Goal: Information Seeking & Learning: Learn about a topic

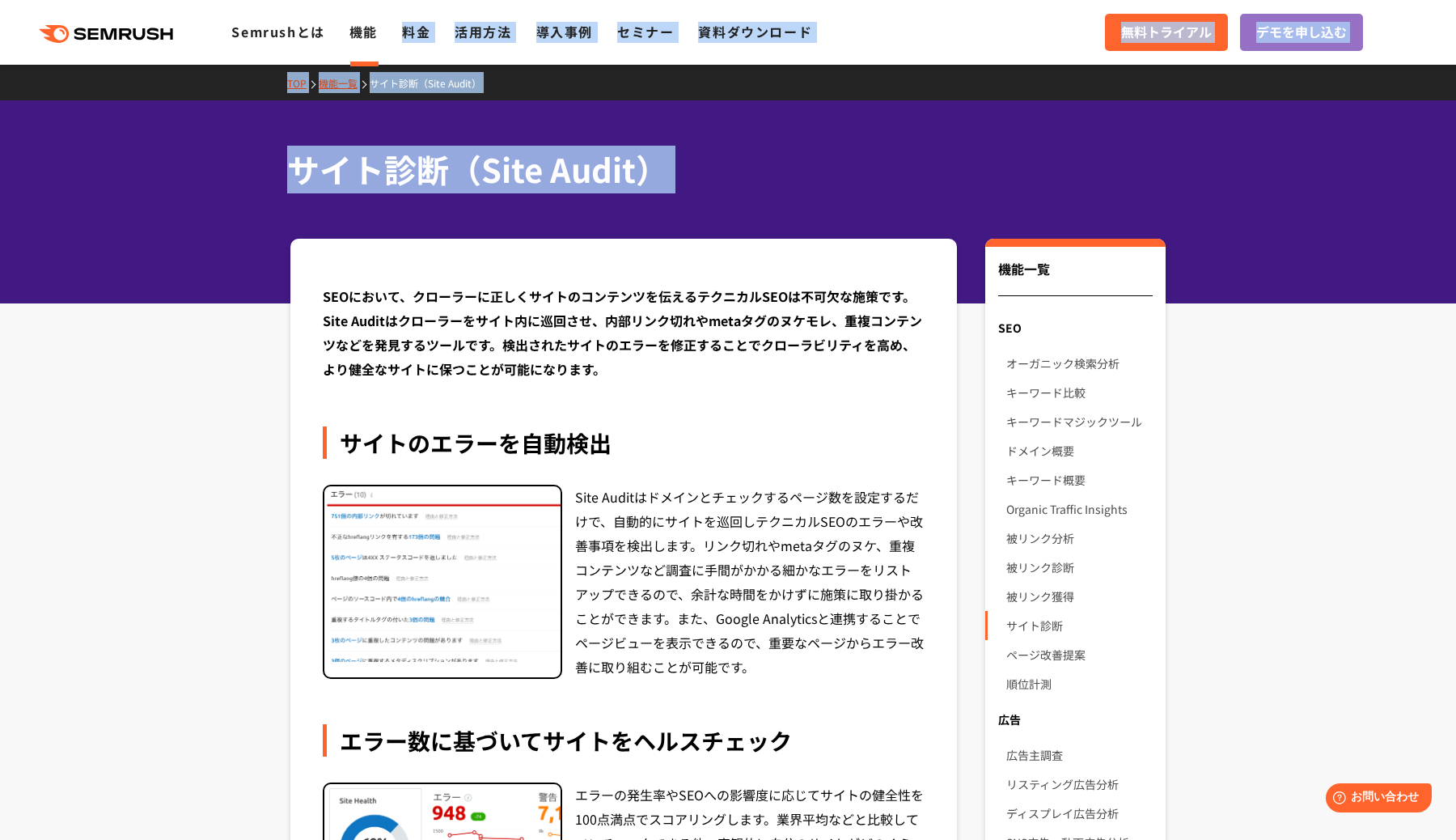
drag, startPoint x: 365, startPoint y: 45, endPoint x: 538, endPoint y: 272, distance: 285.4
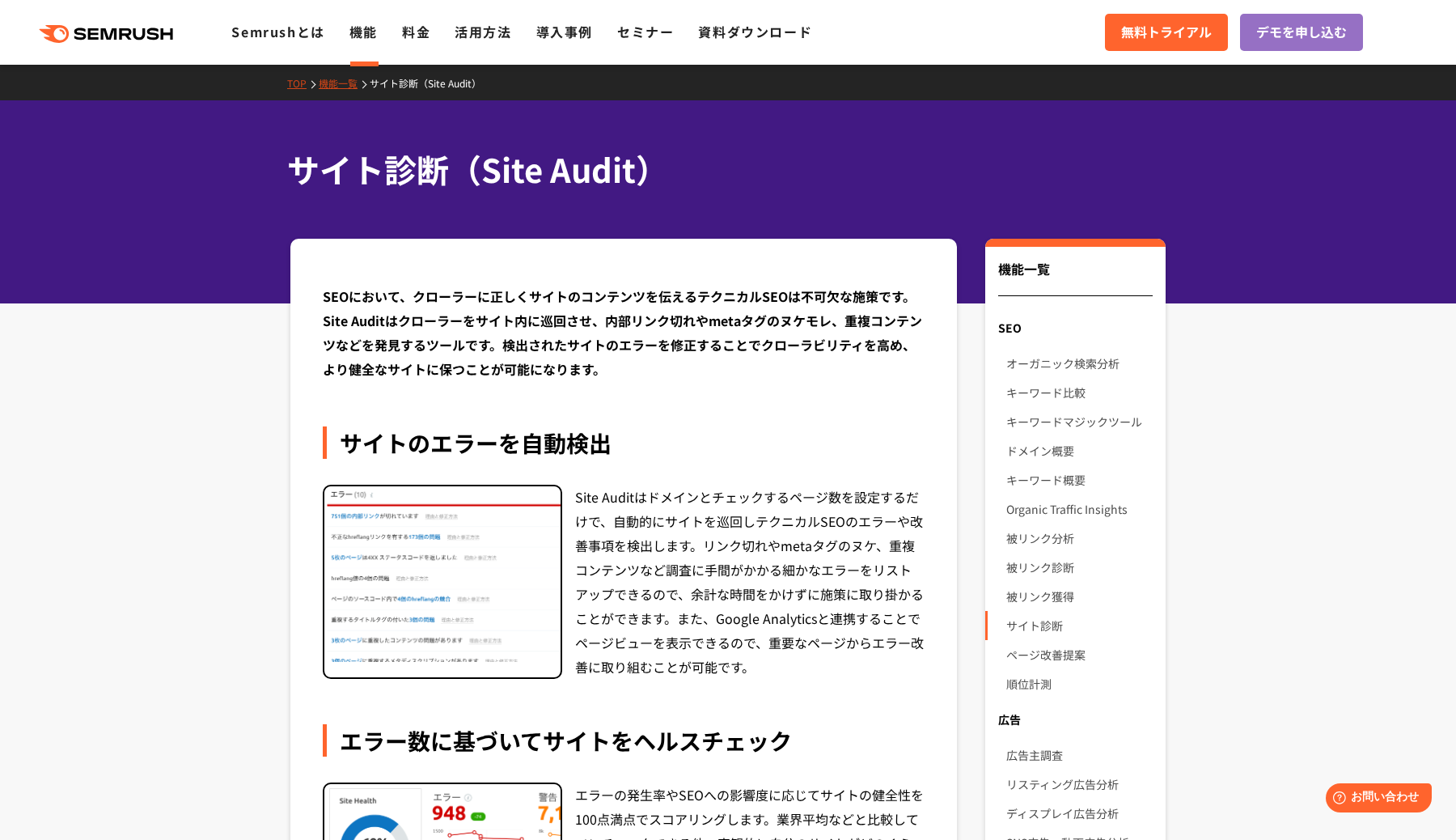
click at [551, 331] on div "SEOにおいて、クローラーに正しくサイトのコンテンツを伝えるテクニカルSEOは不可欠な施策です。Site Auditはクローラーをサイト内に巡回させ、内部リン…" at bounding box center [624, 332] width 602 height 98
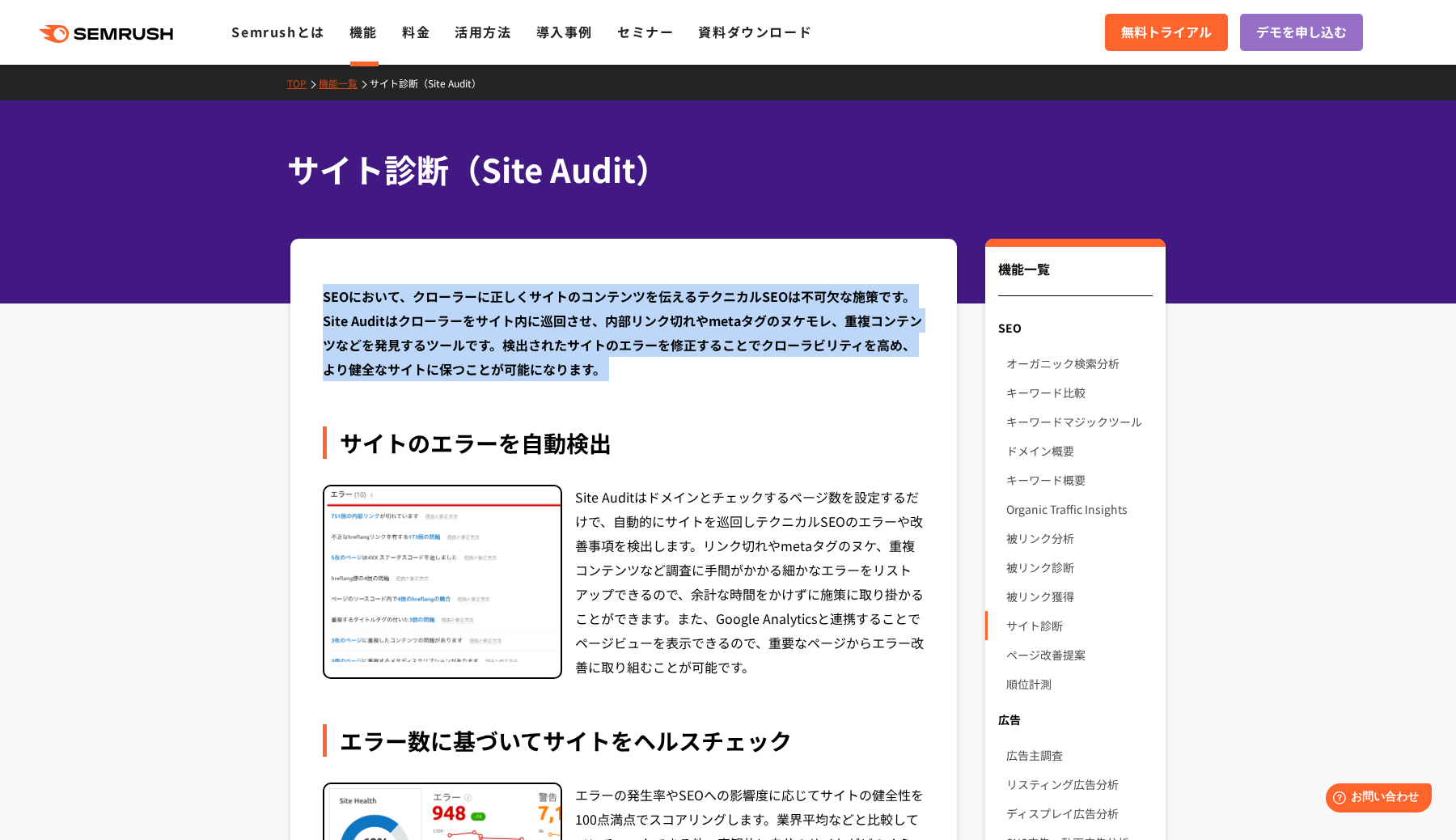
click at [551, 331] on div "SEOにおいて、クローラーに正しくサイトのコンテンツを伝えるテクニカルSEOは不可欠な施策です。Site Auditはクローラーをサイト内に巡回させ、内部リン…" at bounding box center [624, 332] width 602 height 98
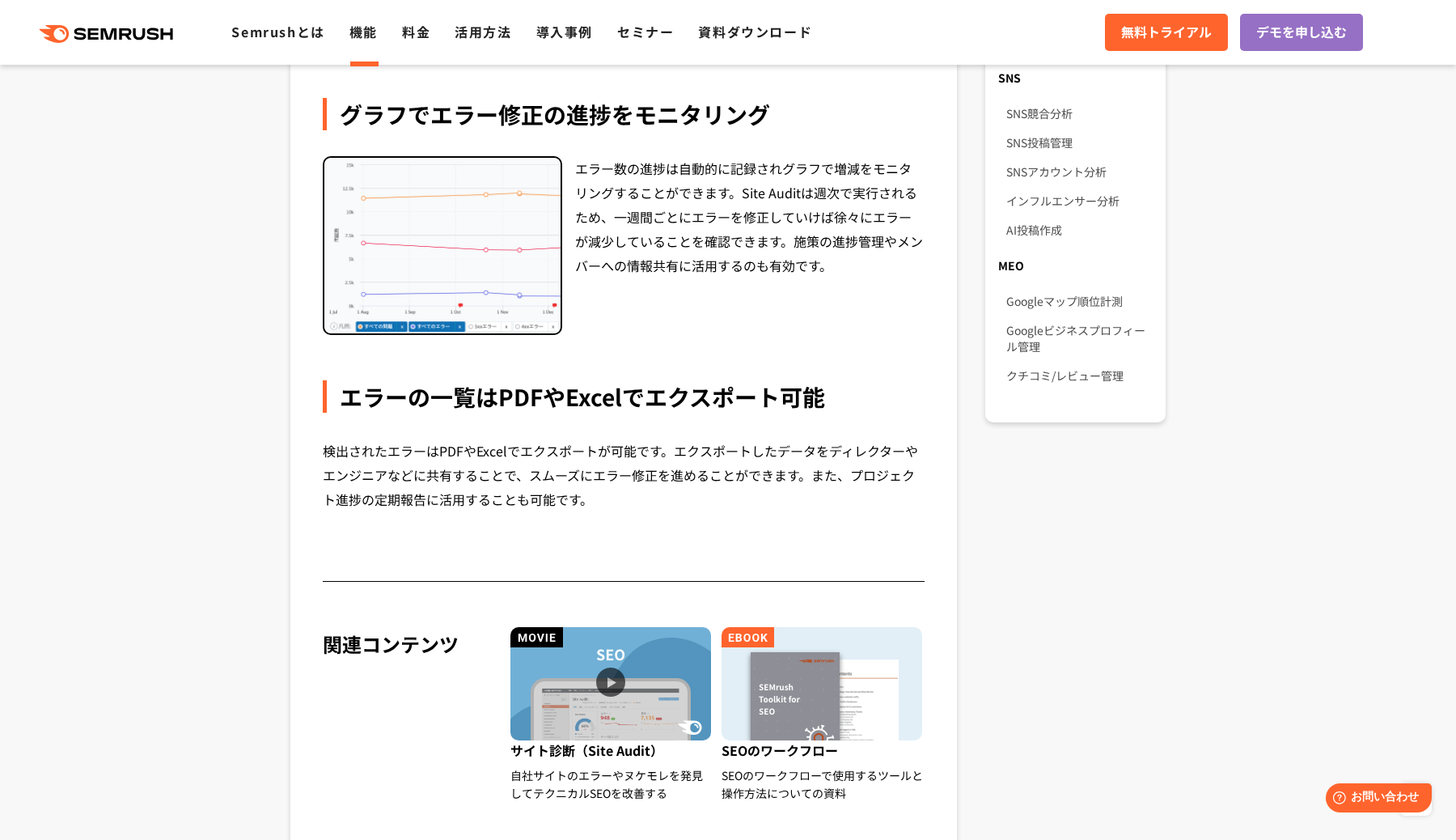
scroll to position [1213, 0]
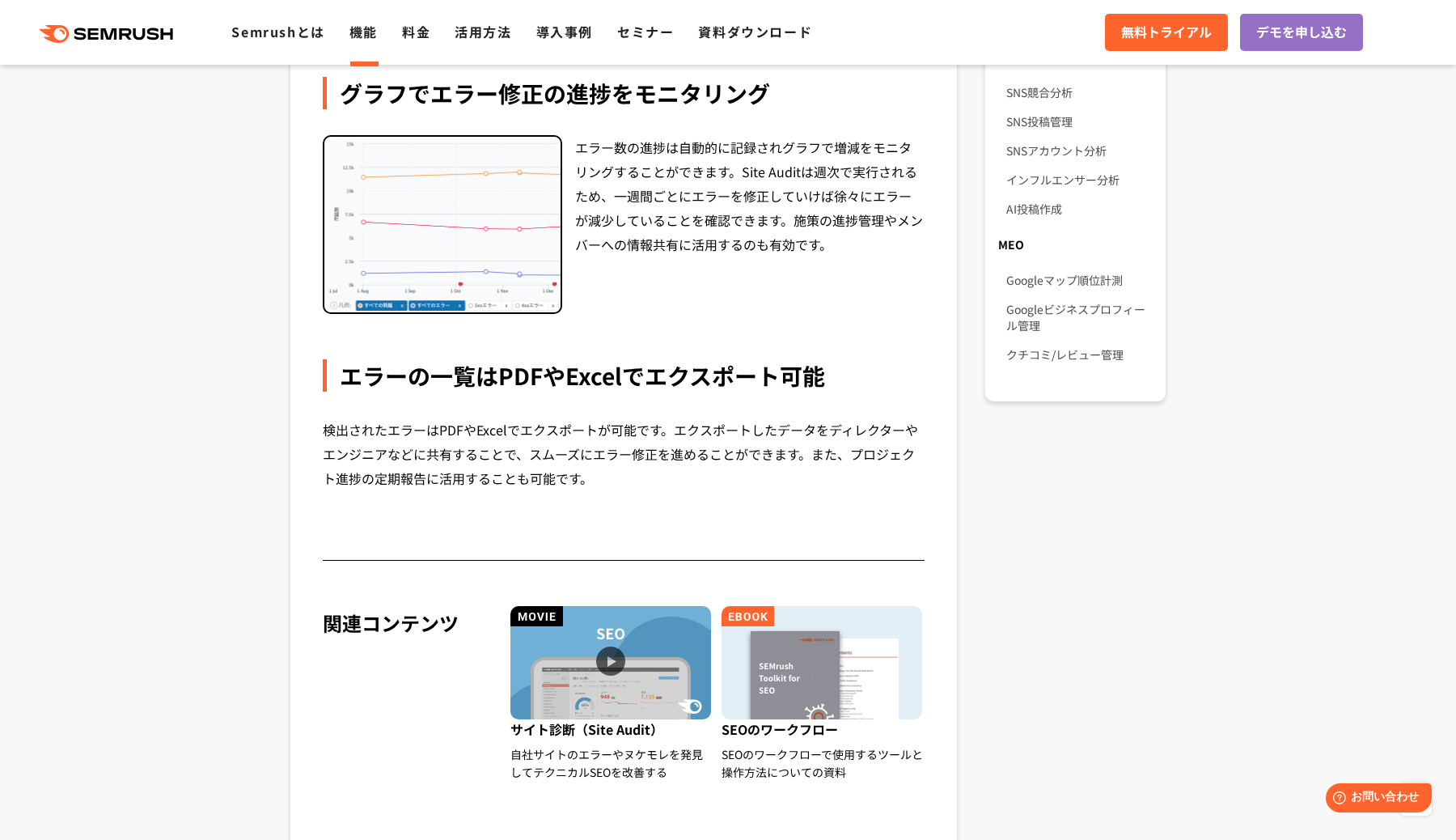
click at [363, 33] on link "機能" at bounding box center [364, 31] width 28 height 20
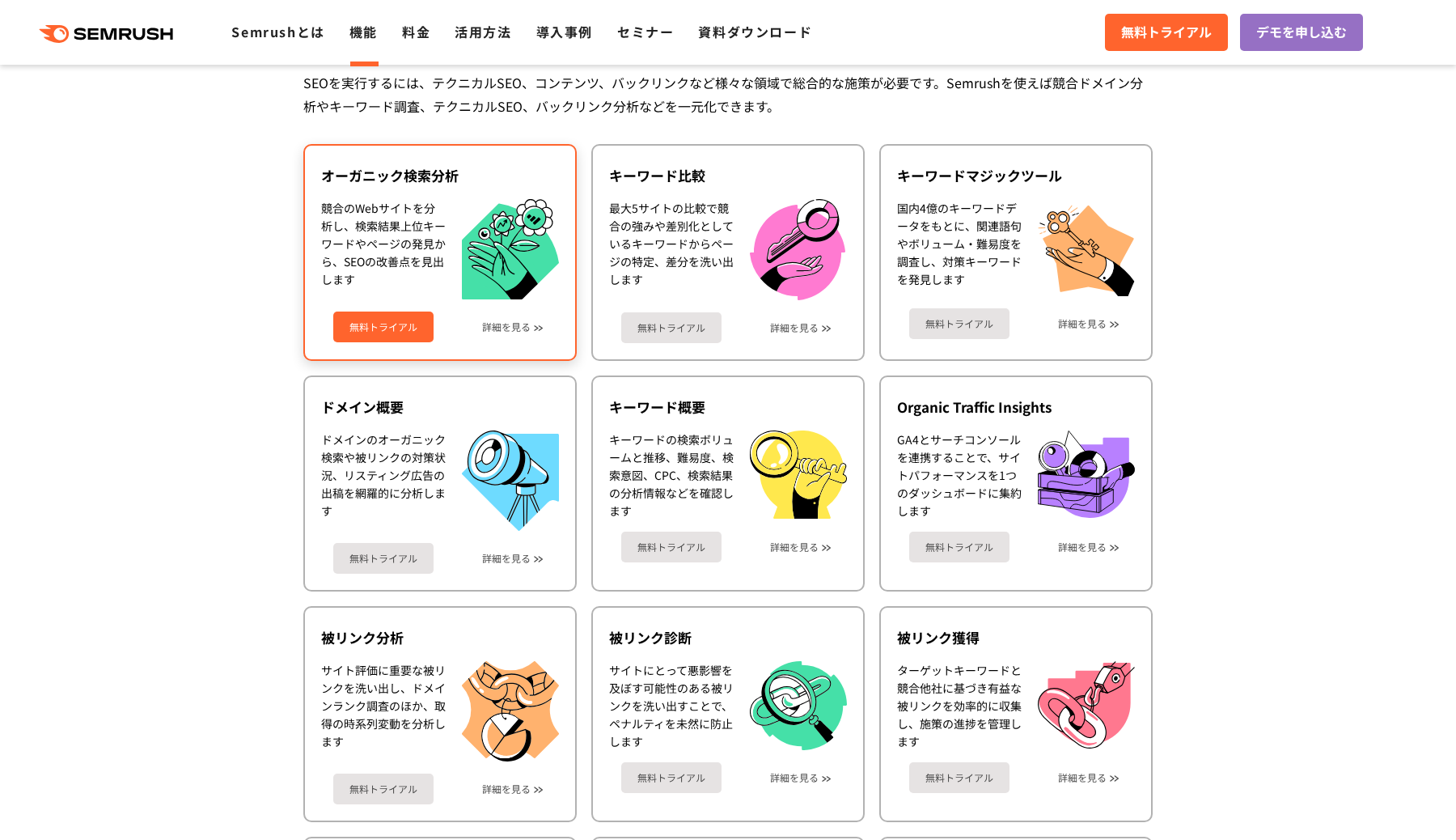
scroll to position [391, 0]
